Goal: Transaction & Acquisition: Purchase product/service

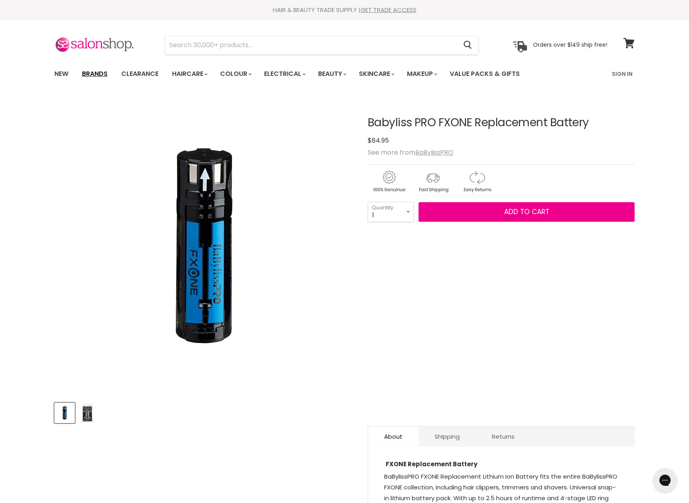
click at [89, 68] on link "Brands" at bounding box center [95, 74] width 38 height 17
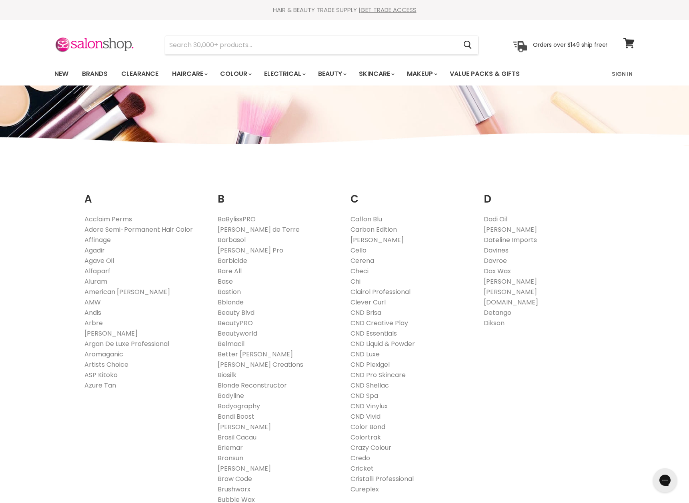
click at [97, 312] on link "Andis" at bounding box center [92, 312] width 17 height 9
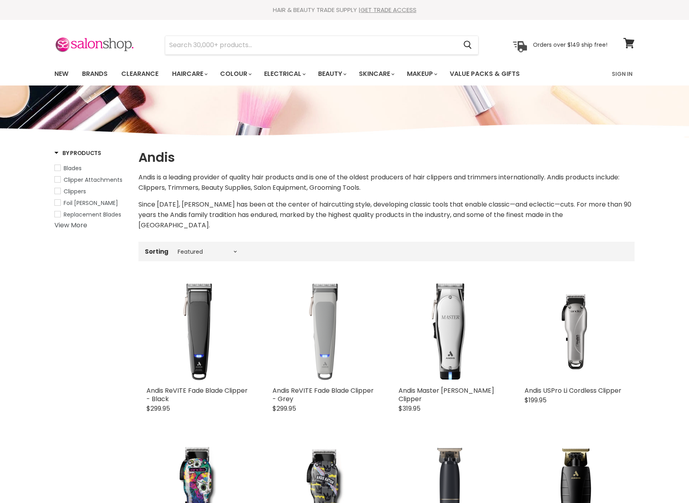
select select "manual"
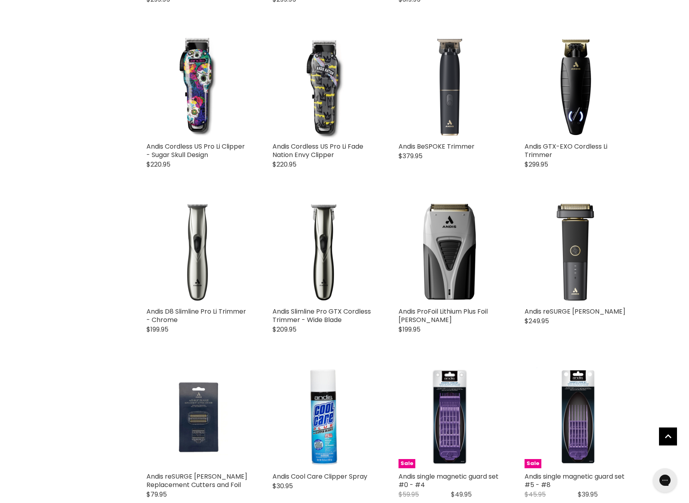
scroll to position [409, 0]
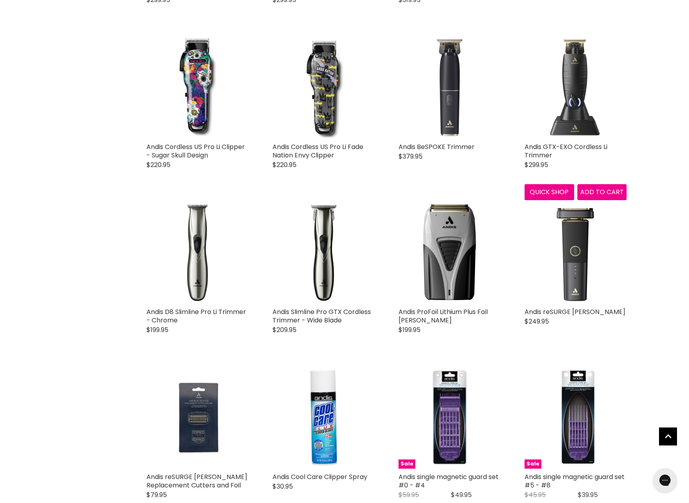
click at [593, 56] on img "Main content" at bounding box center [575, 88] width 86 height 102
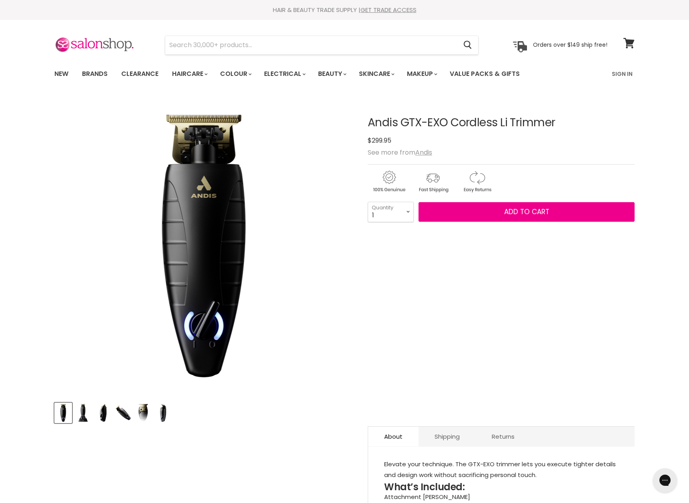
click at [139, 413] on img "Product thumbnails" at bounding box center [143, 413] width 16 height 19
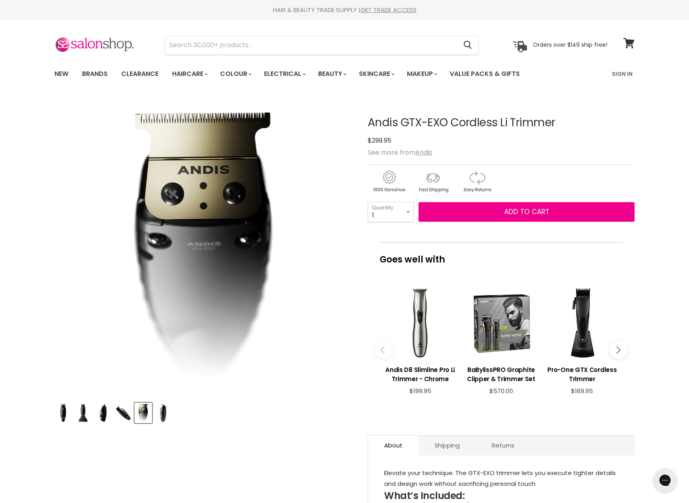
click at [172, 407] on div "Product thumbnails" at bounding box center [203, 412] width 301 height 23
click at [161, 413] on img "Product thumbnails" at bounding box center [163, 413] width 16 height 19
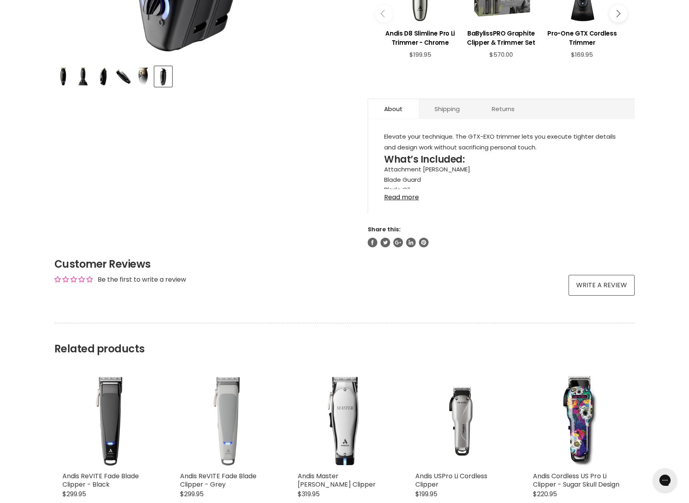
scroll to position [338, 0]
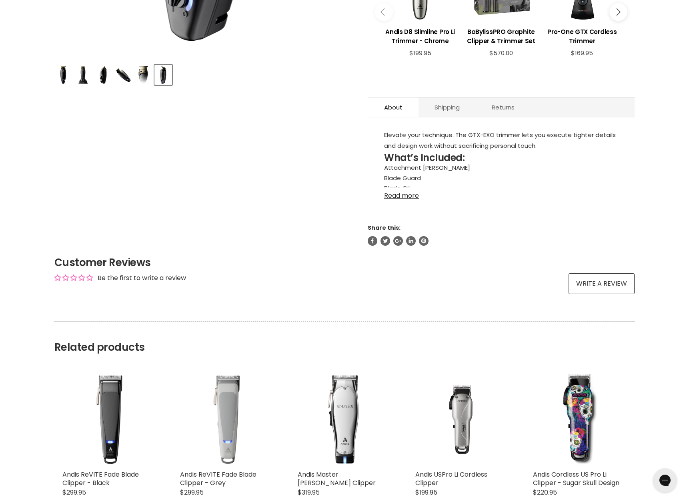
click at [404, 197] on link "Read more" at bounding box center [501, 194] width 234 height 12
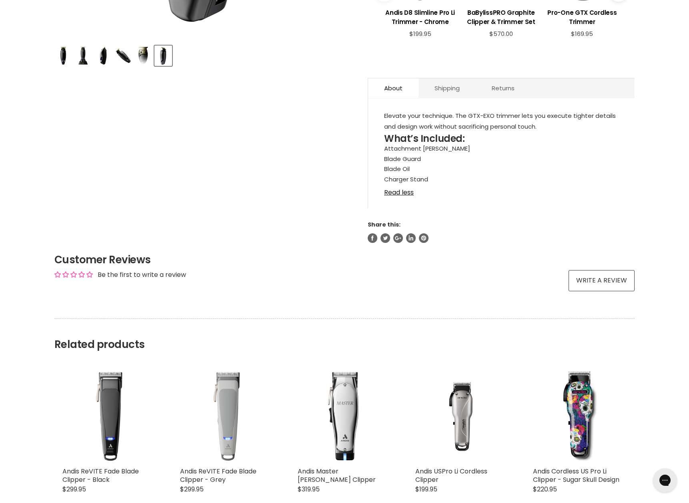
scroll to position [0, 0]
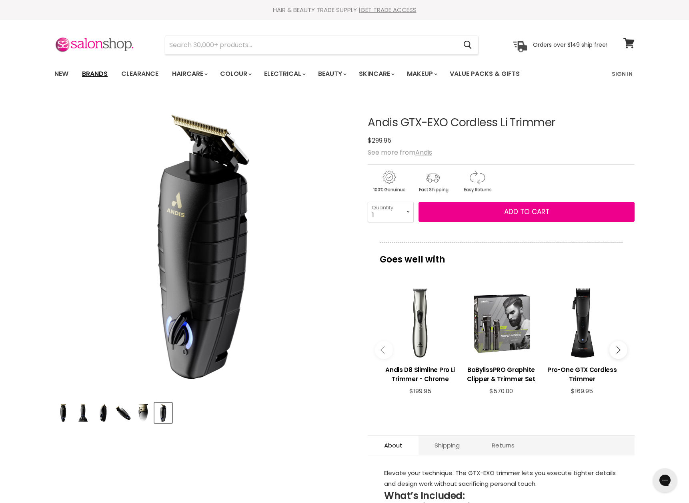
click at [88, 75] on link "Brands" at bounding box center [95, 74] width 38 height 17
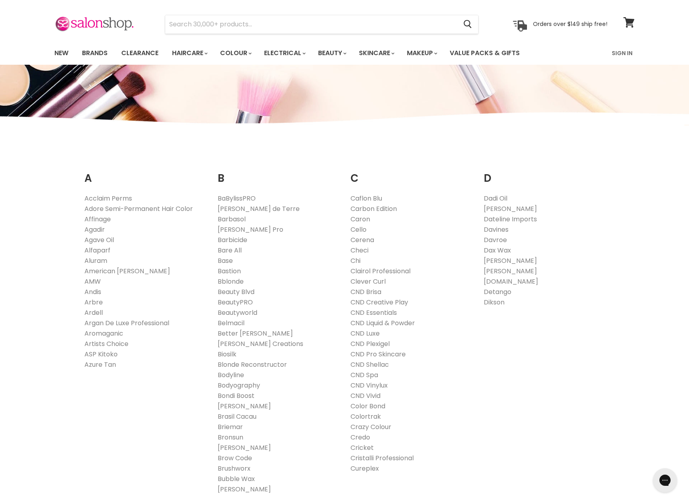
scroll to position [22, 0]
click at [239, 199] on link "BaBylissPRO" at bounding box center [237, 197] width 38 height 9
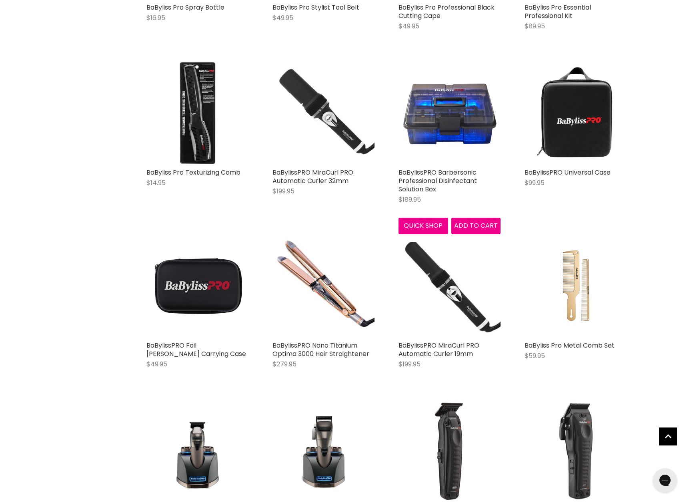
scroll to position [1287, 0]
